Goal: Information Seeking & Learning: Compare options

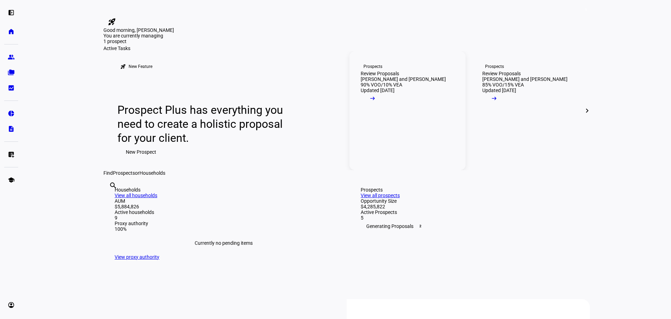
click at [376, 102] on mat-icon "arrow_right_alt" at bounding box center [372, 98] width 7 height 7
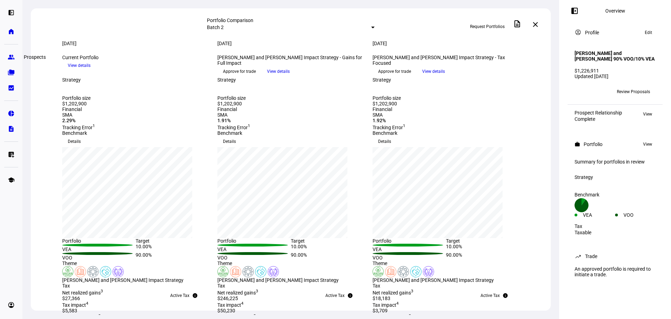
click at [10, 55] on eth-mat-symbol "group" at bounding box center [11, 57] width 7 height 7
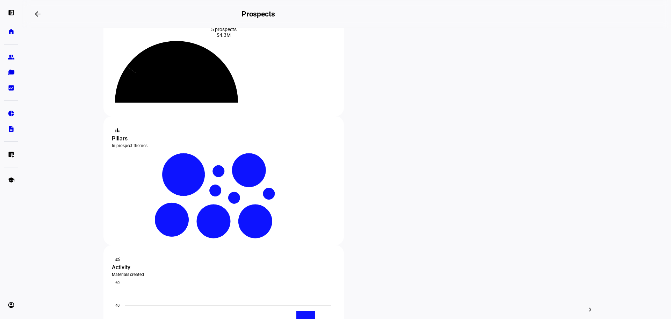
scroll to position [70, 0]
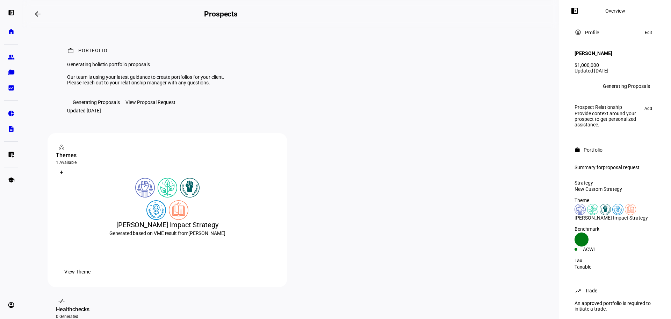
click at [142, 105] on div "View Proposal Request" at bounding box center [151, 102] width 50 height 6
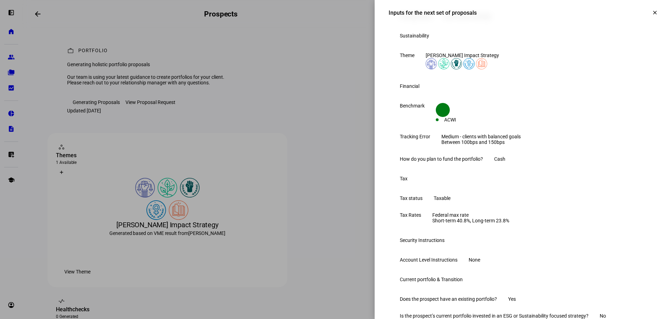
scroll to position [140, 0]
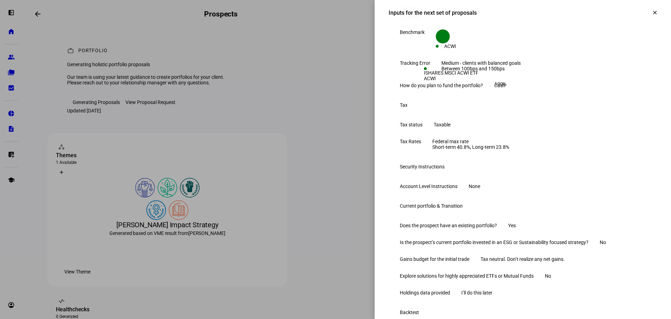
click at [652, 13] on span at bounding box center [655, 12] width 17 height 17
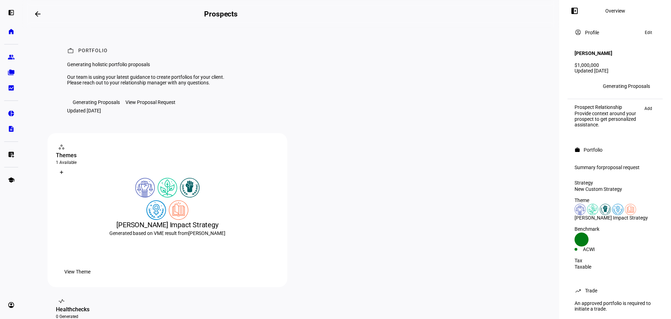
click at [85, 105] on div "Generating Proposals" at bounding box center [96, 102] width 47 height 6
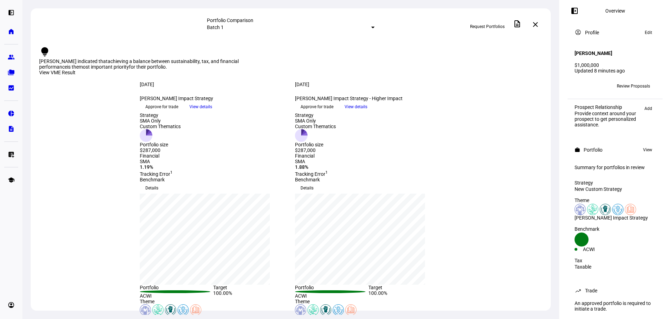
click at [212, 112] on span "View details" at bounding box center [201, 106] width 23 height 10
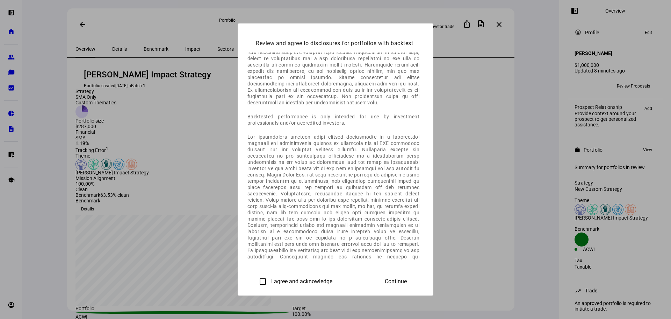
scroll to position [392, 0]
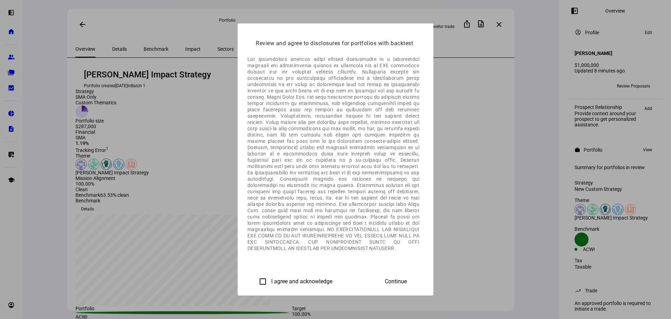
click at [256, 280] on input "I agree and acknowledge" at bounding box center [263, 281] width 14 height 14
checkbox input "true"
click at [407, 282] on span "Continue" at bounding box center [396, 281] width 22 height 6
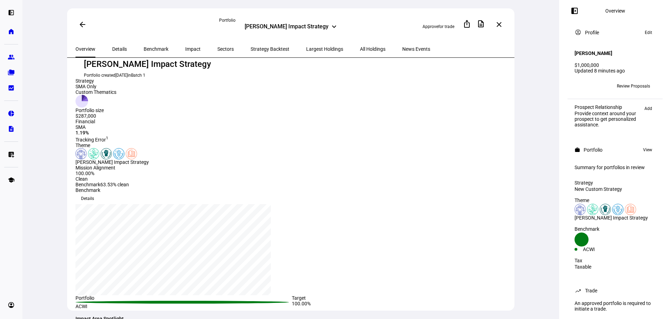
scroll to position [0, 0]
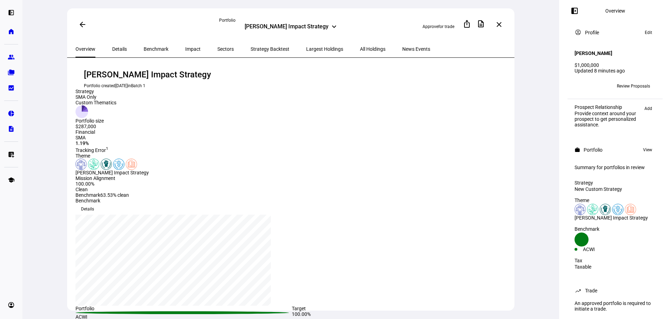
click at [78, 25] on span at bounding box center [82, 24] width 17 height 17
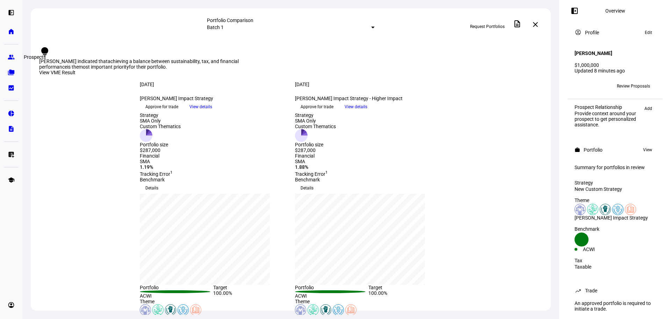
click at [8, 57] on eth-mat-symbol "group" at bounding box center [11, 57] width 7 height 7
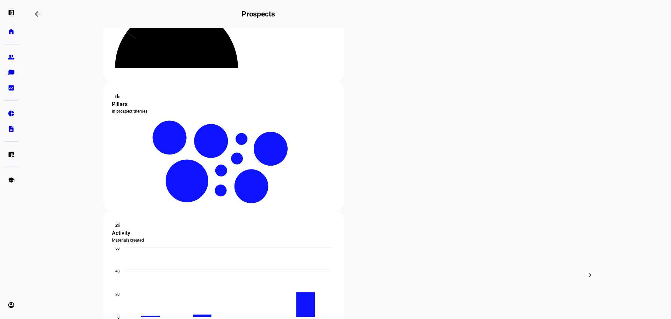
scroll to position [105, 0]
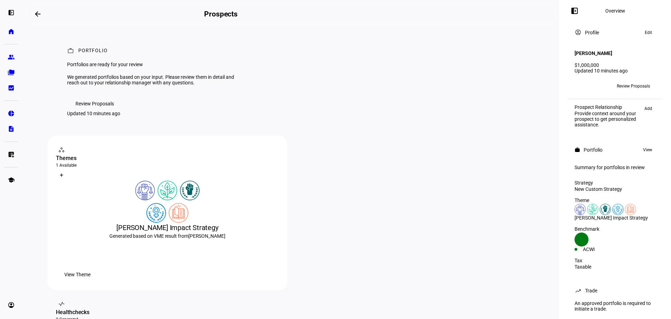
click at [89, 110] on span "Review Proposals" at bounding box center [95, 104] width 38 height 14
